Goal: Information Seeking & Learning: Find specific fact

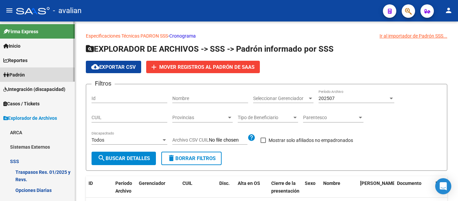
drag, startPoint x: 29, startPoint y: 74, endPoint x: 35, endPoint y: 74, distance: 6.0
click at [29, 74] on link "Padrón" at bounding box center [37, 74] width 75 height 14
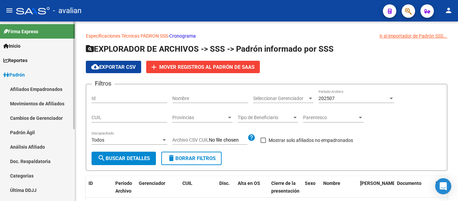
click at [44, 90] on link "Afiliados Empadronados" at bounding box center [37, 89] width 75 height 14
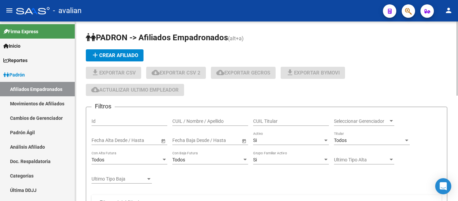
click at [219, 121] on input "CUIL / Nombre / Apellido" at bounding box center [210, 121] width 76 height 6
paste input "36670241"
type input "36670241"
click at [275, 141] on div "Si" at bounding box center [288, 140] width 70 height 6
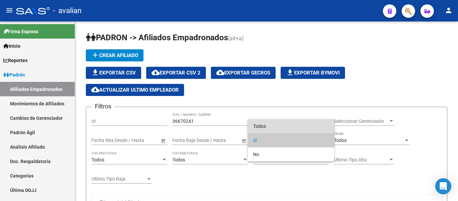
click at [280, 125] on span "Todos" at bounding box center [291, 126] width 76 height 14
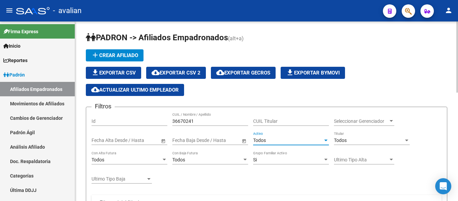
click at [187, 114] on div "36670241 CUIL / Nombre / Apellido" at bounding box center [210, 118] width 76 height 13
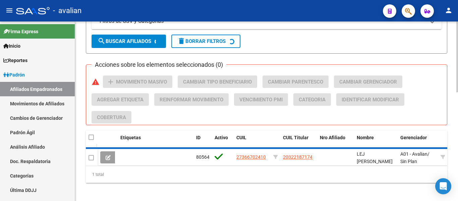
scroll to position [268, 0]
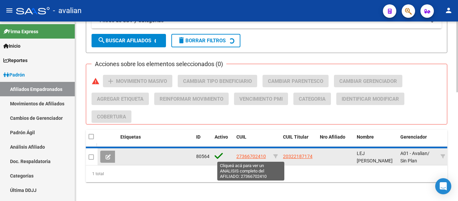
click at [256, 157] on span "27366702410" at bounding box center [250, 155] width 29 height 5
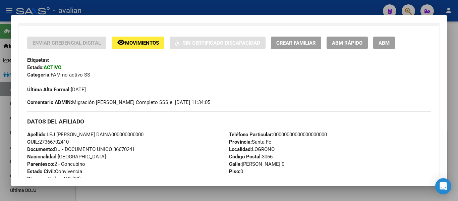
scroll to position [0, 0]
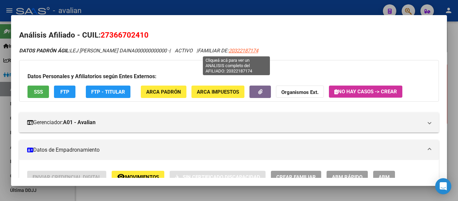
click at [249, 51] on span "20322187174" at bounding box center [243, 51] width 29 height 6
type textarea "20322187174"
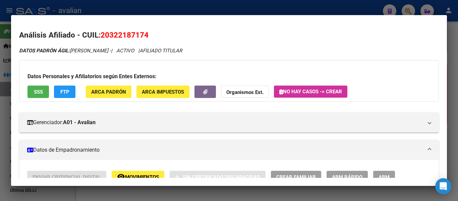
click at [128, 31] on span "20322187174" at bounding box center [125, 34] width 48 height 9
copy h2 "Análisis Afiliado - CUIL: 20322187174"
click at [140, 36] on span "20322187174" at bounding box center [125, 34] width 48 height 9
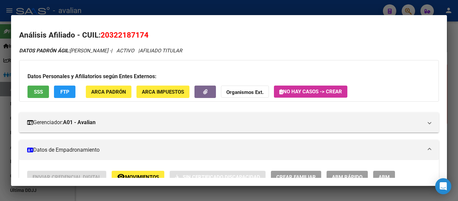
click at [139, 36] on span "20322187174" at bounding box center [125, 34] width 48 height 9
click at [130, 39] on span "20322187174" at bounding box center [125, 34] width 48 height 9
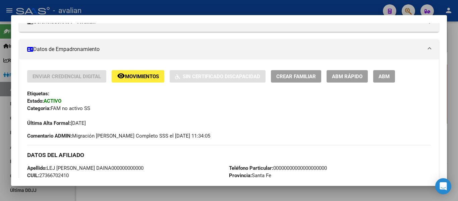
scroll to position [134, 0]
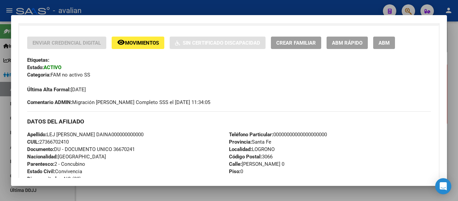
click at [74, 166] on span "Parentesco: 2 - Concubino" at bounding box center [56, 164] width 58 height 6
copy span "Concubino"
click at [1, 196] on div at bounding box center [229, 100] width 458 height 201
